Goal: Find specific page/section: Find specific page/section

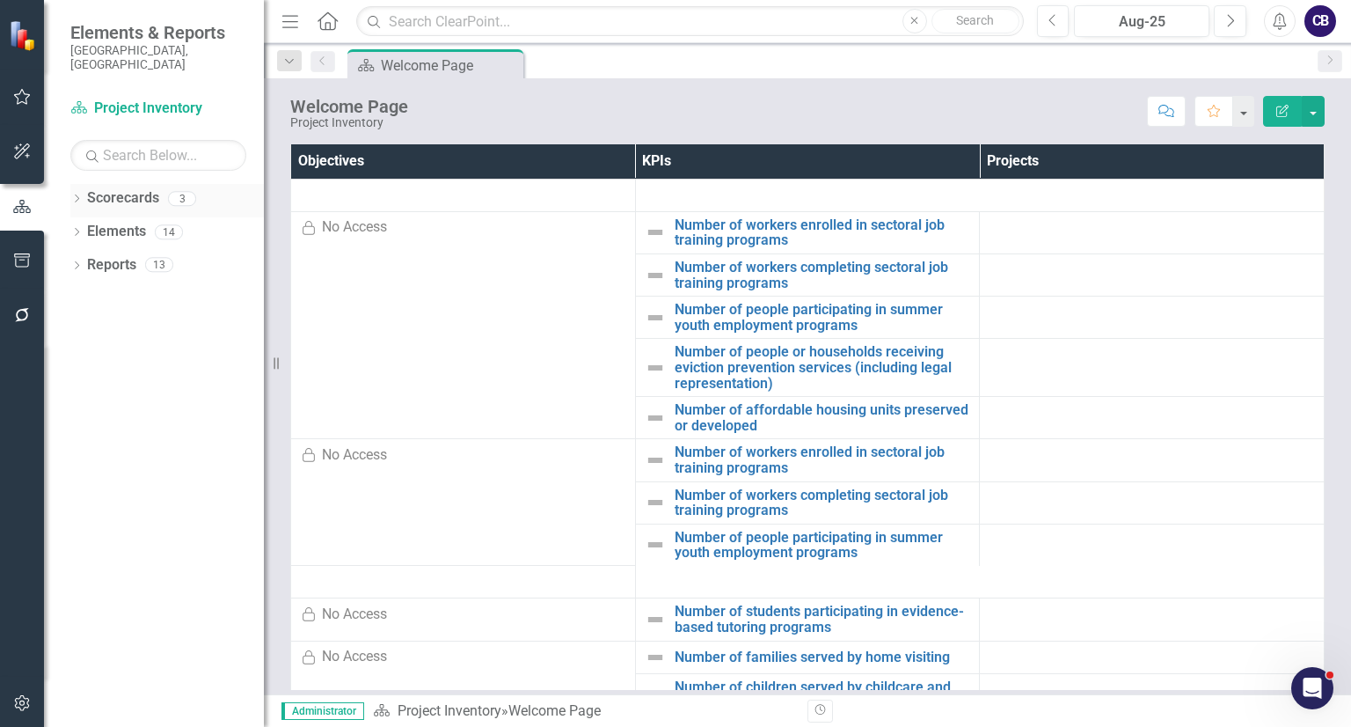
click at [78, 194] on icon at bounding box center [77, 198] width 4 height 8
click at [91, 243] on div "Project Inventory Participatory Budgeting Scoring Cycle 3 Archive: Participator…" at bounding box center [171, 267] width 185 height 100
click at [110, 255] on link "Participatory Budgeting Scoring" at bounding box center [180, 265] width 167 height 20
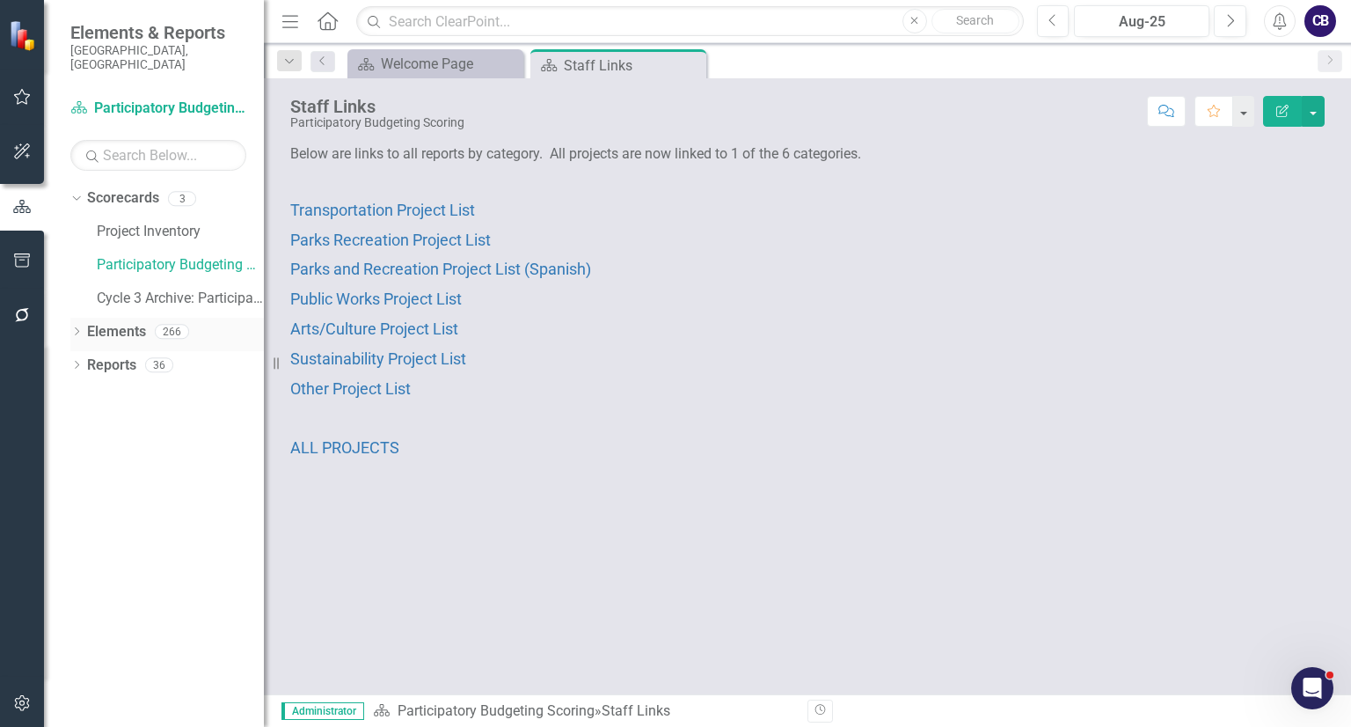
click at [75, 327] on icon at bounding box center [77, 331] width 4 height 8
click at [84, 428] on icon "Dropdown" at bounding box center [85, 433] width 12 height 10
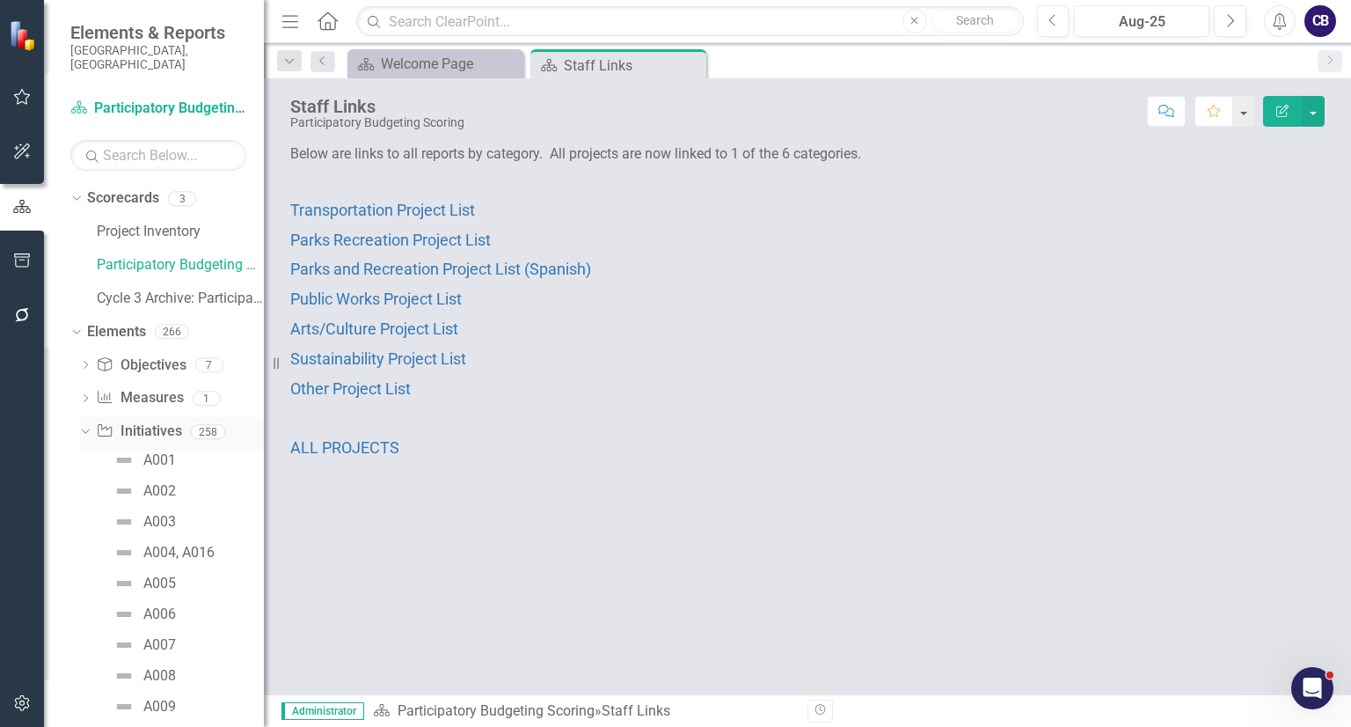
click at [158, 421] on link "Initiative Initiatives" at bounding box center [138, 431] width 85 height 20
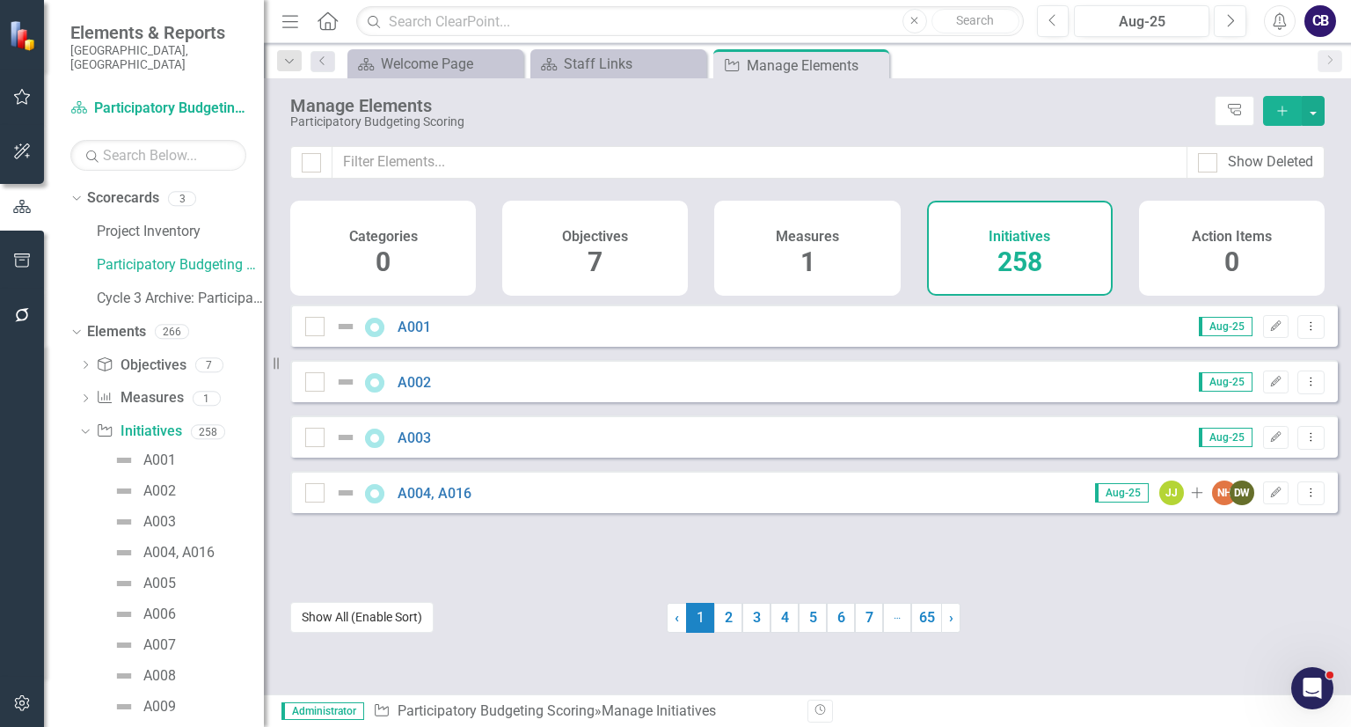
click at [398, 606] on button "Show All (Enable Sort)" at bounding box center [361, 617] width 143 height 31
